Goal: Task Accomplishment & Management: Manage account settings

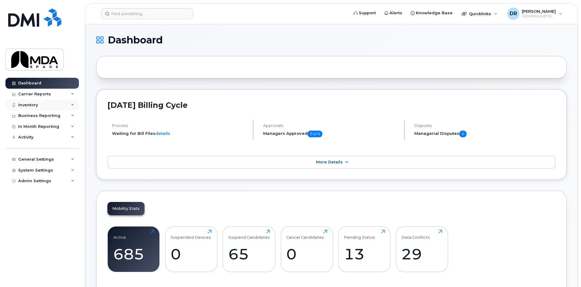
click at [36, 103] on div "Inventory" at bounding box center [28, 105] width 20 height 5
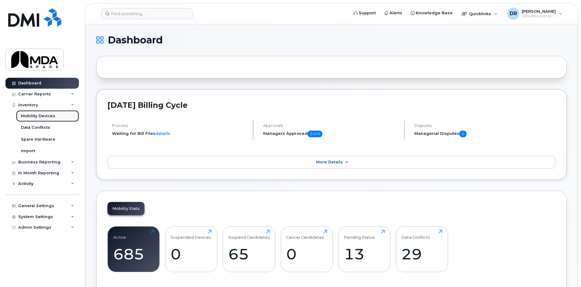
click at [36, 116] on div "Mobility Devices" at bounding box center [38, 115] width 34 height 5
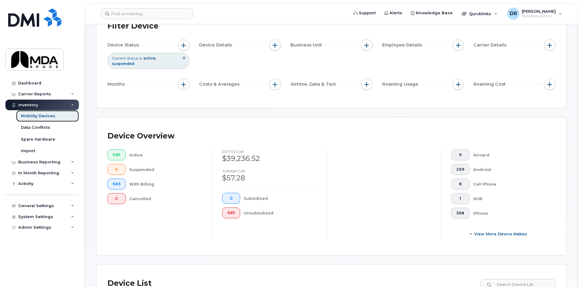
scroll to position [61, 0]
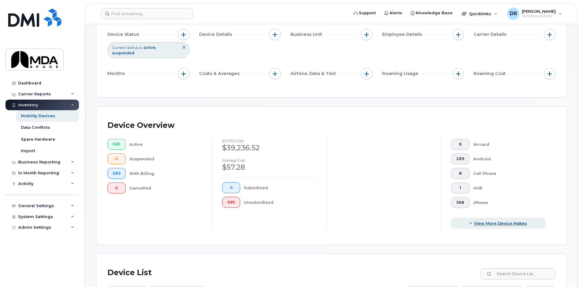
click at [479, 220] on span "View More Device Makes" at bounding box center [500, 223] width 53 height 6
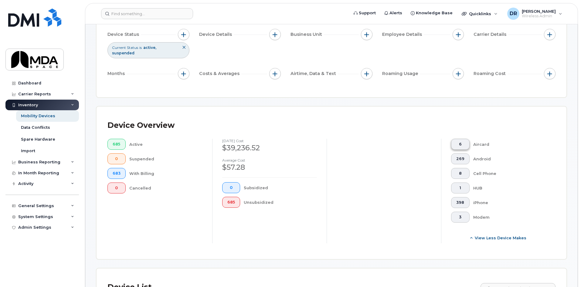
click at [458, 142] on span "6" at bounding box center [460, 144] width 8 height 5
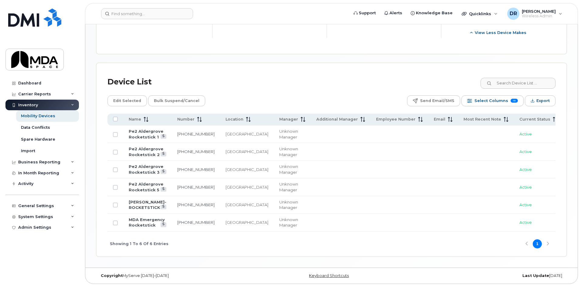
scroll to position [324, 0]
click at [139, 164] on link "Pe2 Aldergrove Rocketstick 3" at bounding box center [146, 169] width 35 height 11
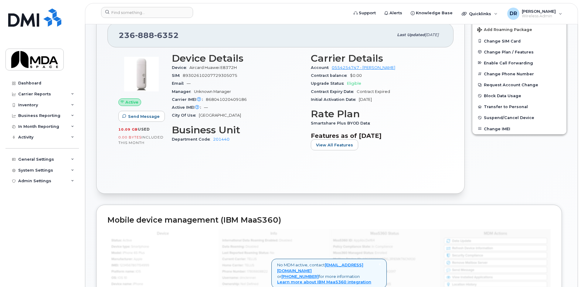
scroll to position [121, 0]
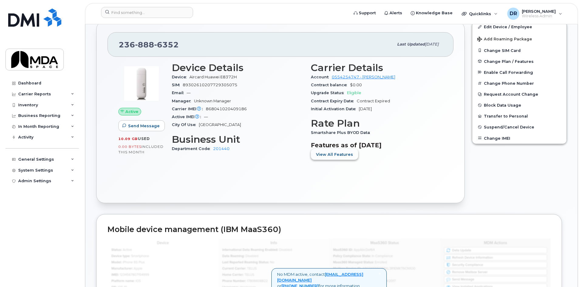
click at [332, 156] on span "View All Features" at bounding box center [334, 154] width 37 height 6
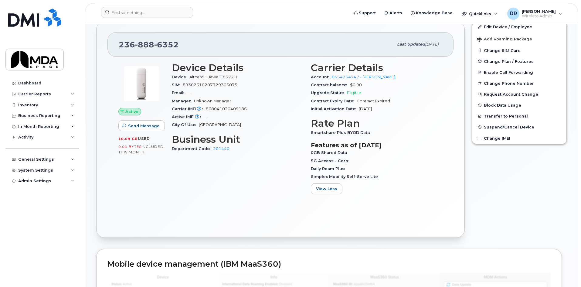
click at [349, 131] on span "Smartshare Plus BYOD Data" at bounding box center [342, 132] width 62 height 5
click at [319, 155] on div "0GB Shared Data" at bounding box center [377, 153] width 132 height 8
click at [393, 147] on h3 "Features as of Oct 01, 2025" at bounding box center [377, 144] width 132 height 7
drag, startPoint x: 339, startPoint y: 128, endPoint x: 337, endPoint y: 132, distance: 4.7
click at [338, 129] on section "Rate Plan Smartshare Plus BYOD Data" at bounding box center [377, 127] width 132 height 19
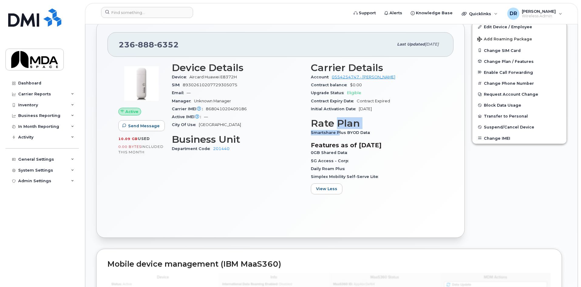
click at [337, 132] on span "Smartshare Plus BYOD Data" at bounding box center [342, 132] width 62 height 5
click at [379, 133] on div "Smartshare Plus BYOD Data" at bounding box center [377, 133] width 132 height 8
click at [45, 94] on div "Carrier Reports" at bounding box center [34, 94] width 33 height 5
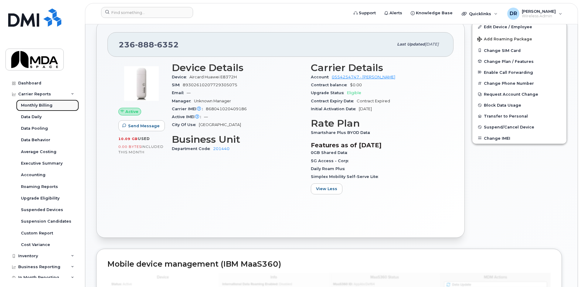
click at [42, 105] on div "Monthly Billing" at bounding box center [37, 105] width 32 height 5
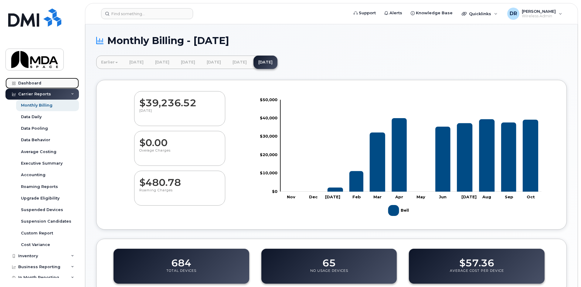
click at [36, 82] on div "Dashboard" at bounding box center [29, 83] width 23 height 5
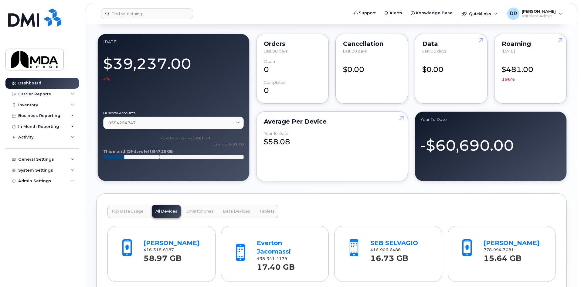
scroll to position [485, 0]
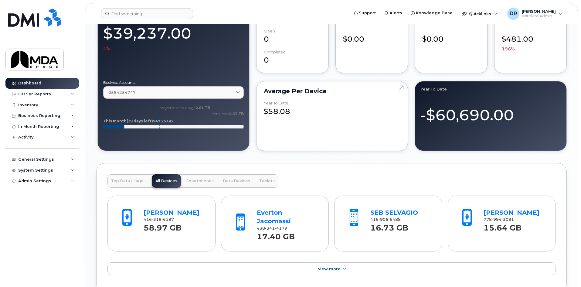
click at [234, 181] on span "Data Devices" at bounding box center [236, 180] width 27 height 5
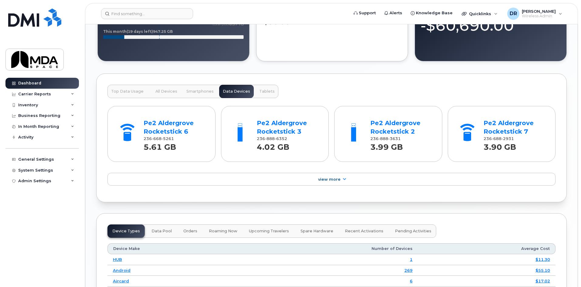
scroll to position [576, 0]
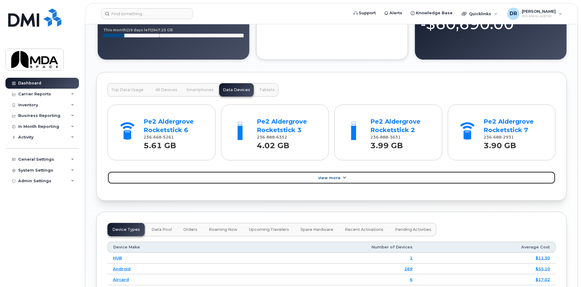
click at [335, 180] on link "View More" at bounding box center [331, 177] width 448 height 13
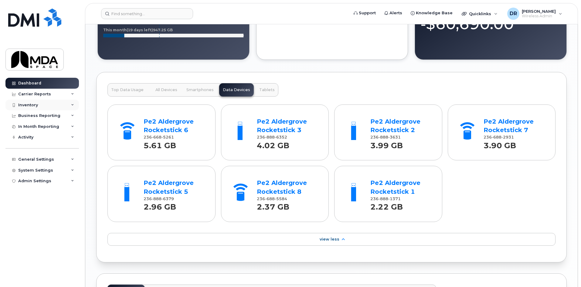
click at [34, 106] on div "Inventory" at bounding box center [28, 105] width 20 height 5
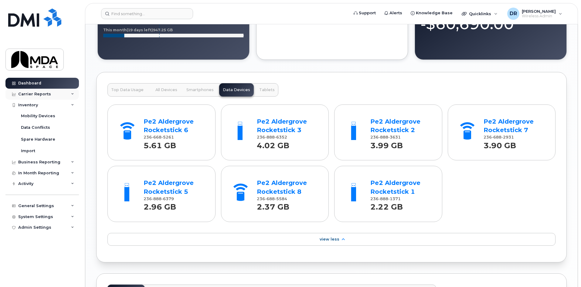
click at [36, 90] on div "Carrier Reports" at bounding box center [41, 94] width 73 height 11
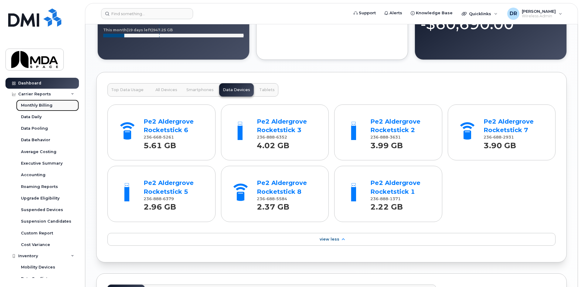
click at [37, 103] on div "Monthly Billing" at bounding box center [37, 105] width 32 height 5
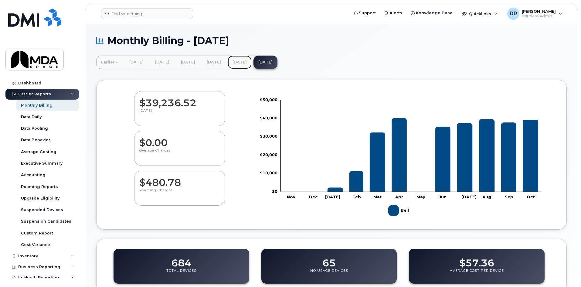
click at [251, 63] on link "[DATE]" at bounding box center [240, 62] width 24 height 13
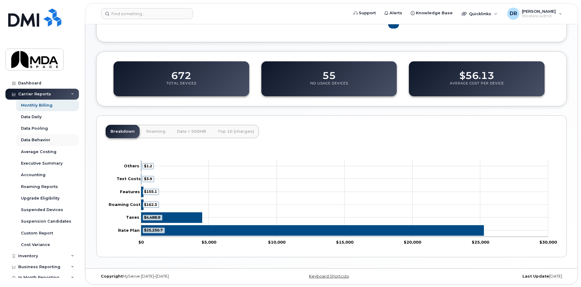
scroll to position [188, 0]
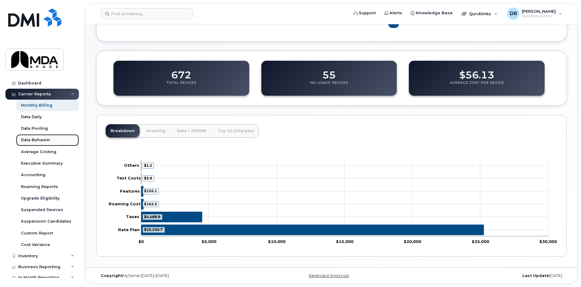
click at [37, 138] on div "Data Behavior" at bounding box center [35, 139] width 29 height 5
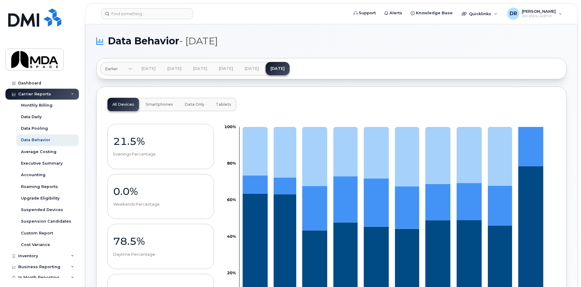
click at [199, 106] on span "Data Only" at bounding box center [194, 104] width 20 height 5
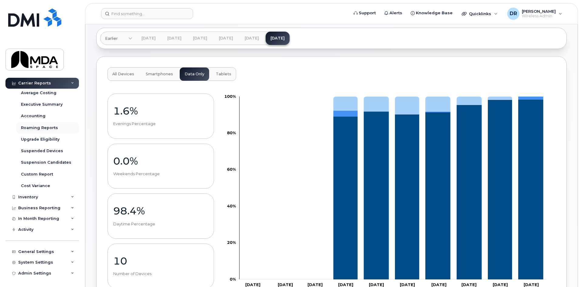
scroll to position [59, 0]
click at [30, 194] on div "Inventory" at bounding box center [41, 196] width 73 height 11
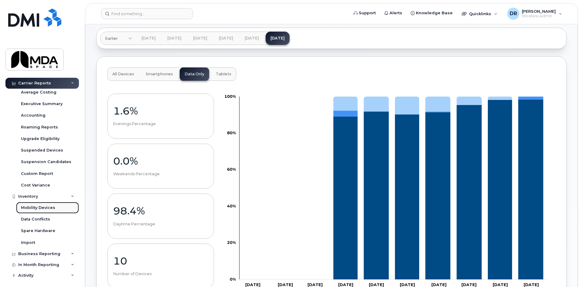
click at [41, 211] on link "Mobility Devices" at bounding box center [47, 208] width 63 height 12
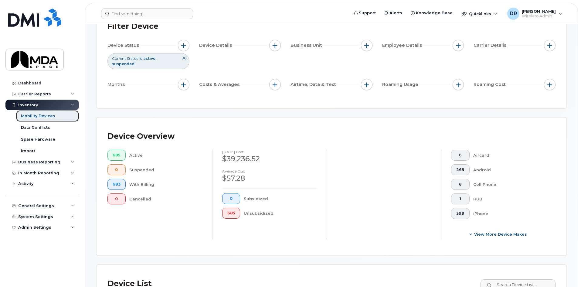
scroll to position [61, 0]
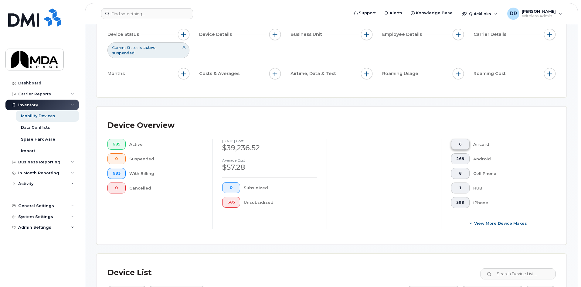
click at [461, 142] on span "6" at bounding box center [460, 144] width 8 height 5
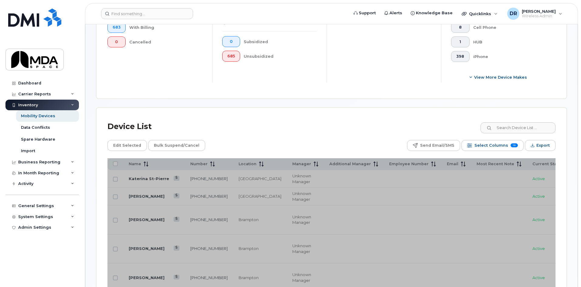
scroll to position [212, 0]
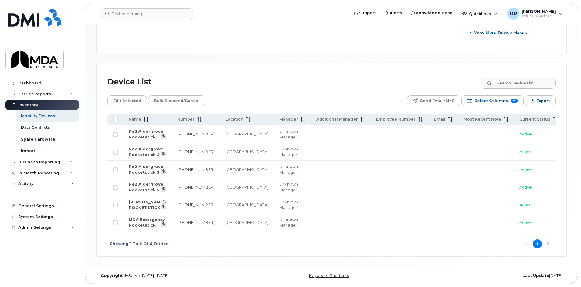
scroll to position [273, 0]
click at [115, 113] on th at bounding box center [115, 119] width 16 height 12
click at [116, 116] on input "All items unselected" at bounding box center [115, 118] width 5 height 5
checkbox input "true"
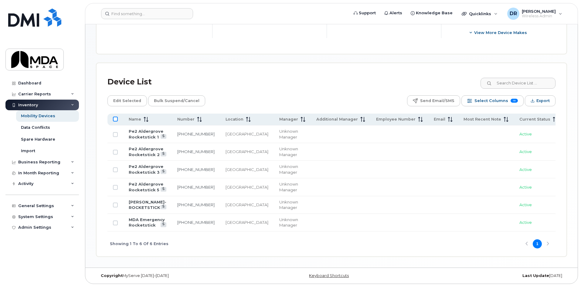
checkbox input "true"
click at [117, 225] on input "Row Selected" at bounding box center [115, 222] width 5 height 5
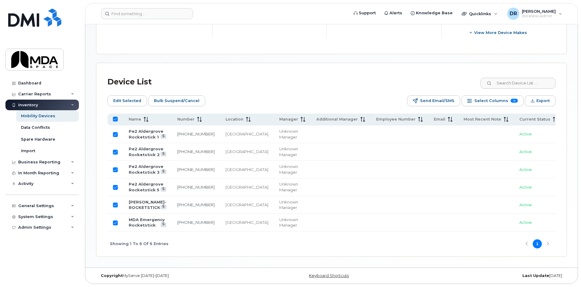
checkbox input "false"
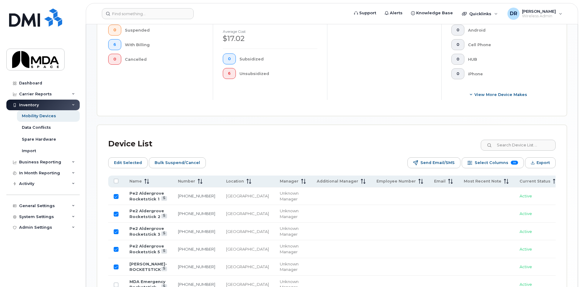
scroll to position [188, 0]
click at [535, 158] on button "Export" at bounding box center [539, 163] width 31 height 11
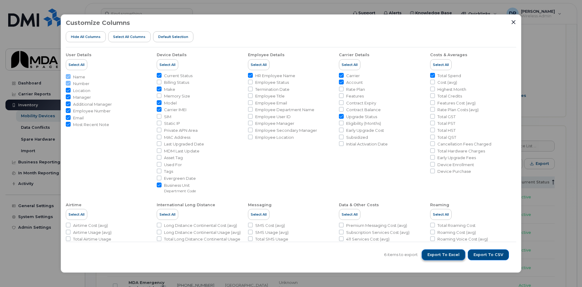
click at [447, 251] on button "Export to Excel" at bounding box center [444, 254] width 44 height 11
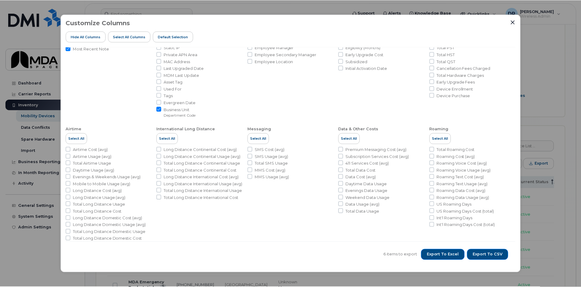
scroll to position [83, 0]
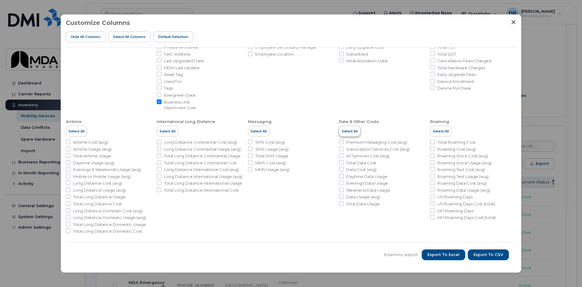
click at [354, 130] on span "Select All" at bounding box center [350, 131] width 16 height 5
checkbox input "true"
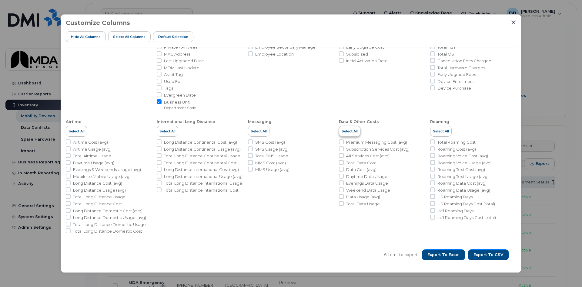
checkbox input "true"
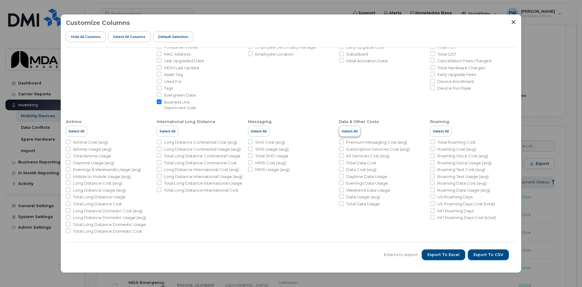
checkbox input "true"
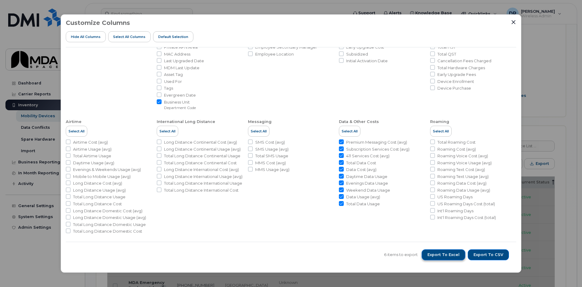
click at [448, 256] on span "Export to Excel" at bounding box center [444, 254] width 32 height 5
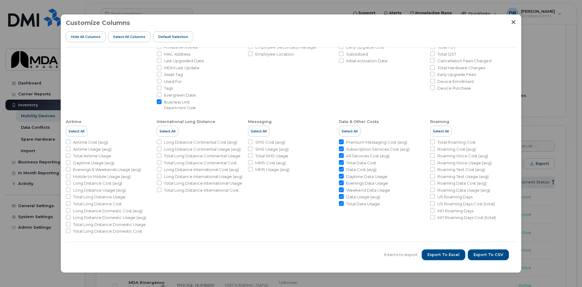
click at [516, 18] on div "Customize Columns Hide All Columns Select all Columns Default Selection User De…" at bounding box center [291, 143] width 461 height 258
click at [514, 23] on icon "Close" at bounding box center [514, 22] width 4 height 4
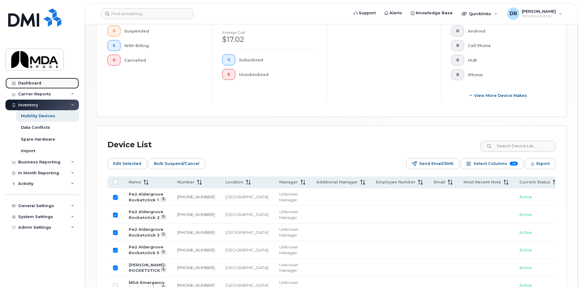
click at [30, 83] on div "Dashboard" at bounding box center [29, 83] width 23 height 5
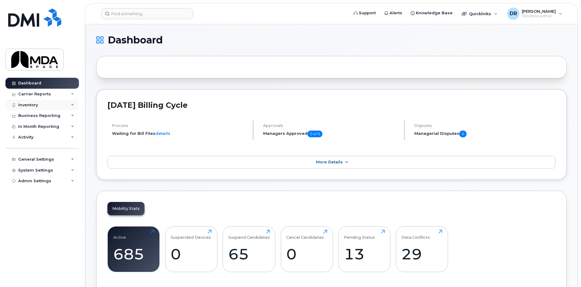
drag, startPoint x: 31, startPoint y: 103, endPoint x: 37, endPoint y: 104, distance: 6.8
click at [30, 103] on div "Inventory" at bounding box center [28, 105] width 20 height 5
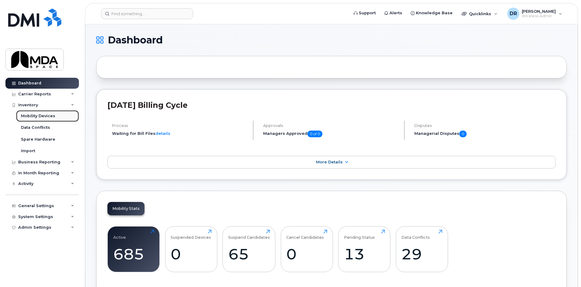
drag, startPoint x: 32, startPoint y: 114, endPoint x: 51, endPoint y: 115, distance: 18.2
click at [32, 114] on div "Mobility Devices" at bounding box center [38, 115] width 34 height 5
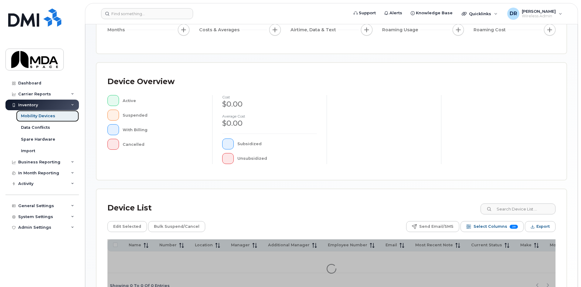
scroll to position [121, 0]
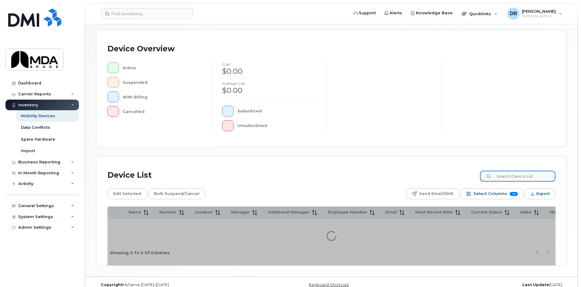
click at [524, 175] on input at bounding box center [518, 175] width 76 height 11
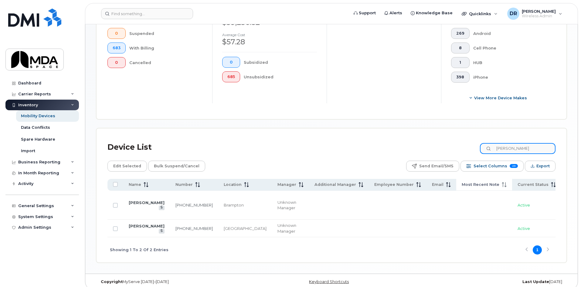
scroll to position [189, 0]
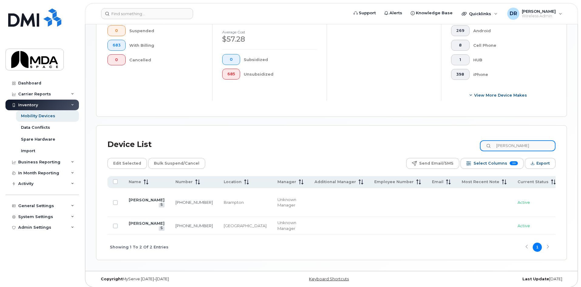
type input "[PERSON_NAME]"
